Goal: Go to known website: Access a specific website the user already knows

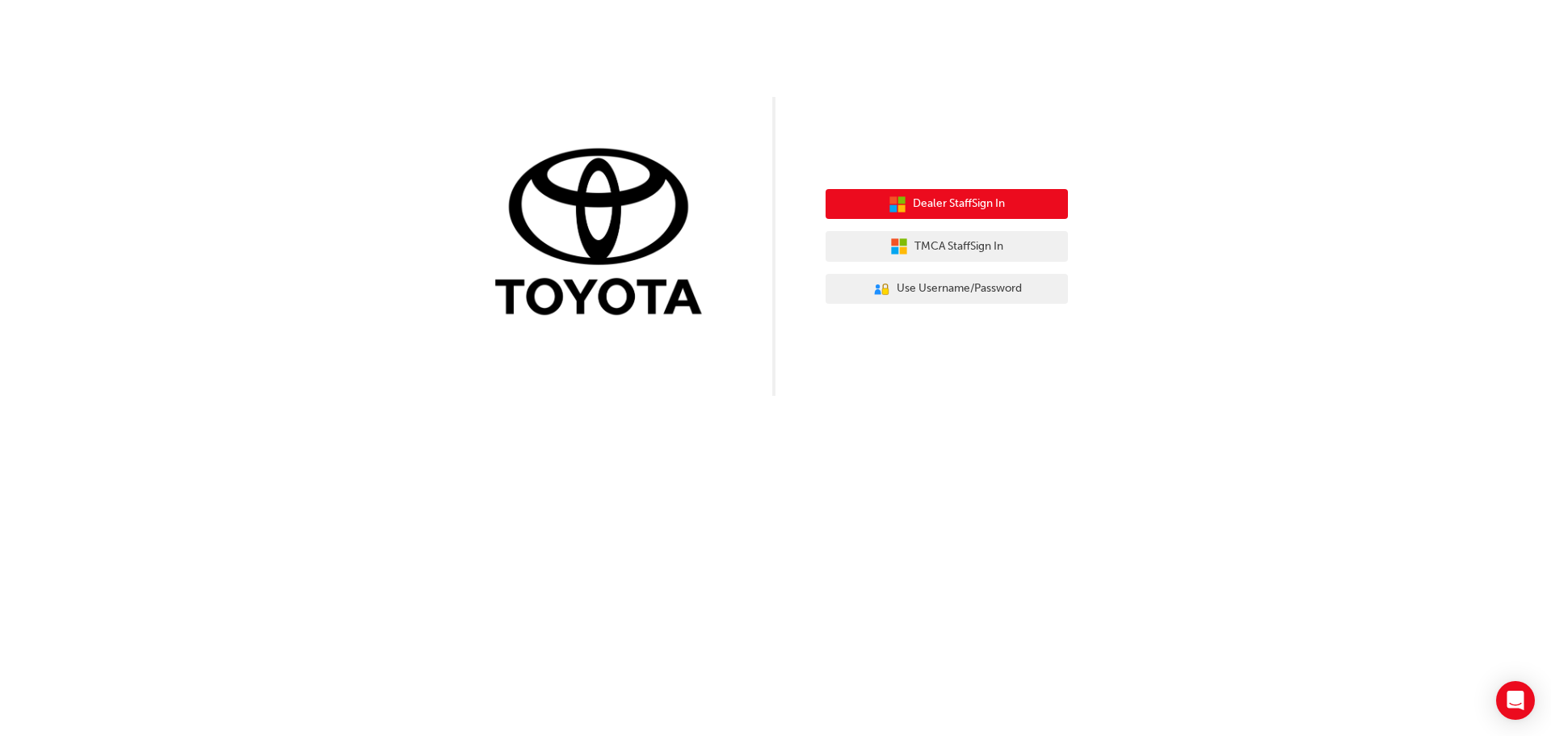
click at [1031, 201] on button "Dealer Staff Sign In" at bounding box center [946, 204] width 242 height 31
